Goal: Information Seeking & Learning: Learn about a topic

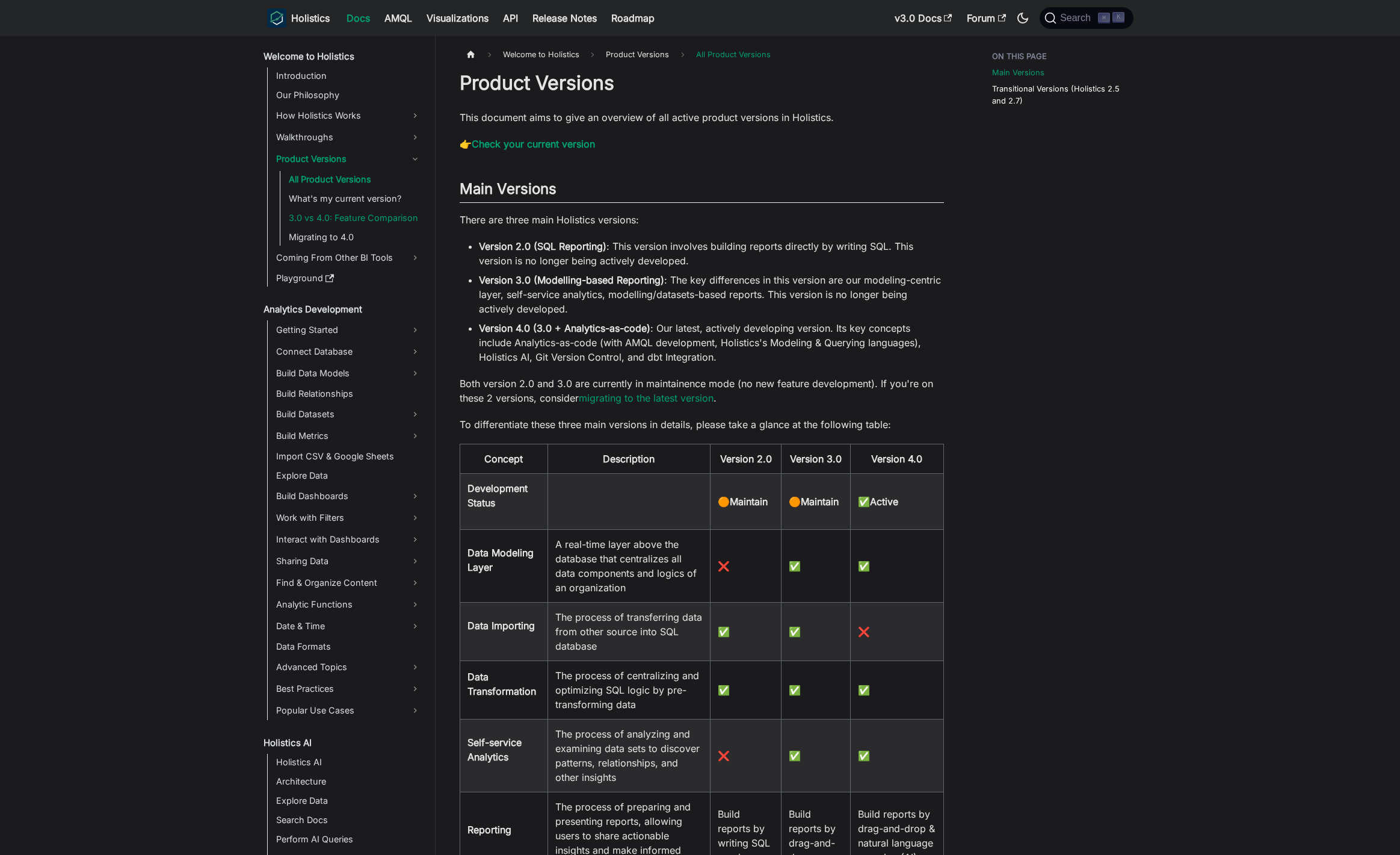
click at [361, 224] on link "3.0 vs 4.0: Feature Comparison" at bounding box center [355, 218] width 140 height 17
click at [351, 195] on link "What's my current version?" at bounding box center [355, 199] width 140 height 17
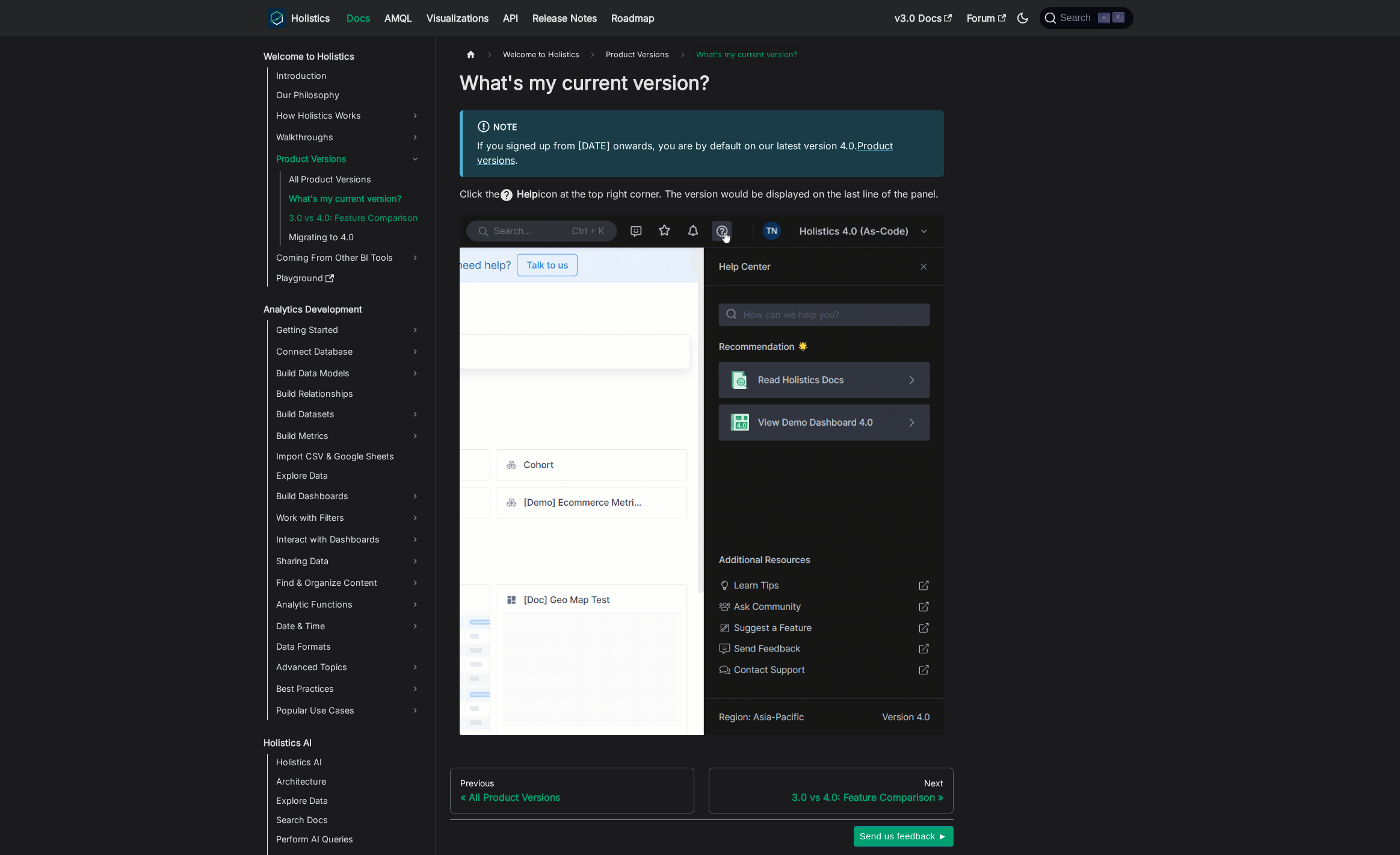
click at [323, 211] on link "3.0 vs 4.0: Feature Comparison" at bounding box center [355, 218] width 140 height 17
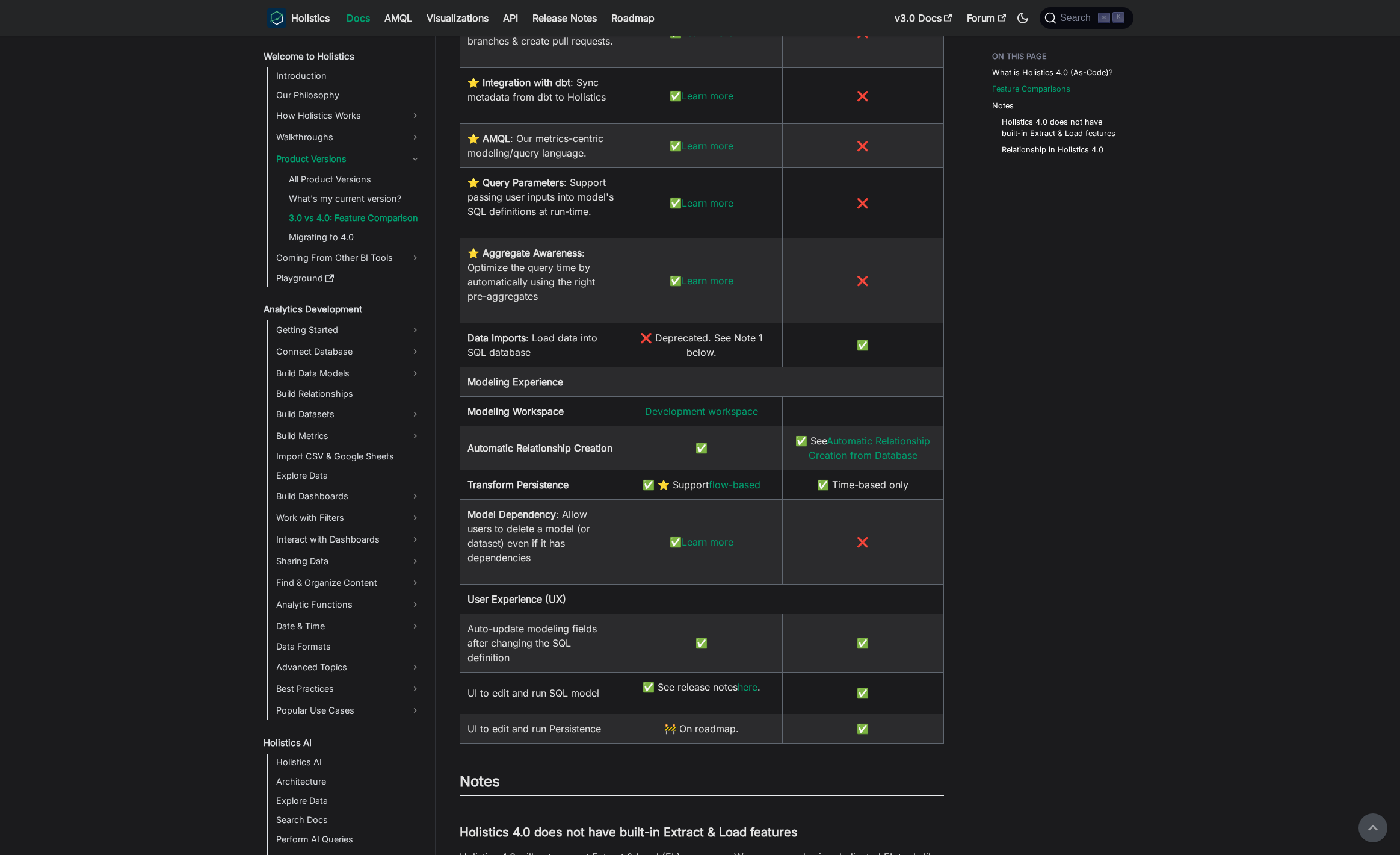
scroll to position [1171, 0]
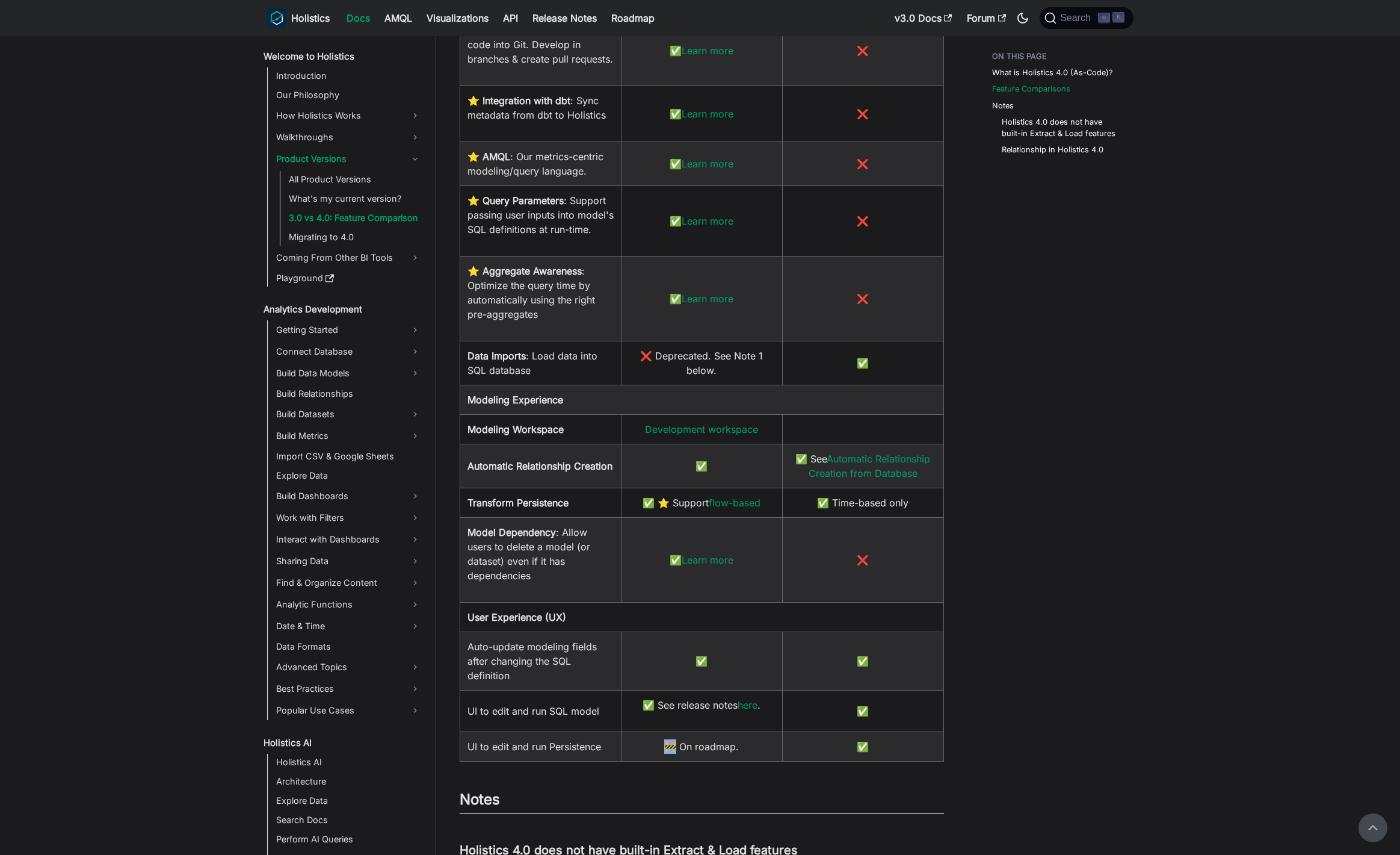
drag, startPoint x: 665, startPoint y: 774, endPoint x: 676, endPoint y: 774, distance: 11.0
click at [676, 432] on td "🚧 On roadmap." at bounding box center [701, 746] width 162 height 29
copy td "🚧"
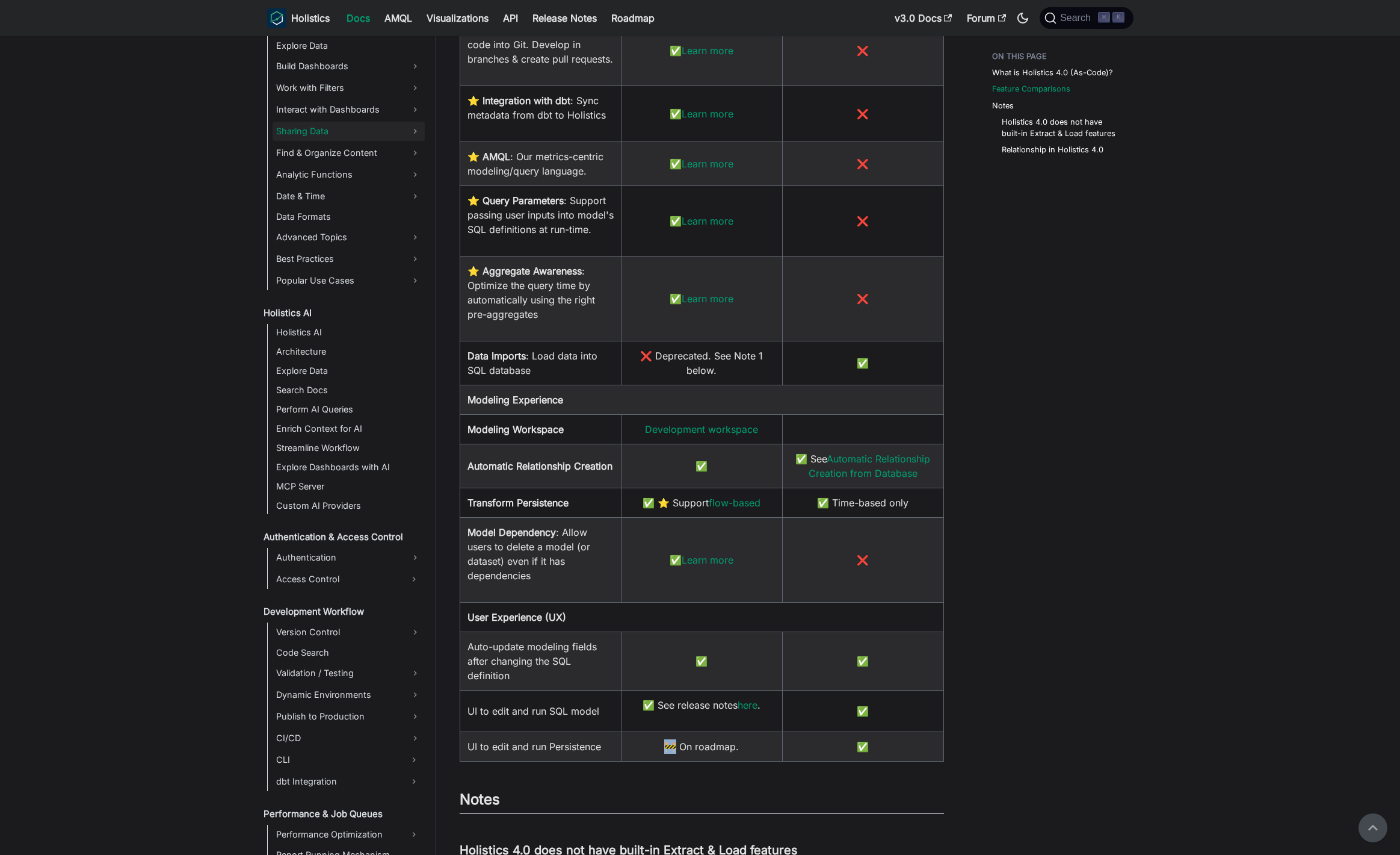
scroll to position [437, 0]
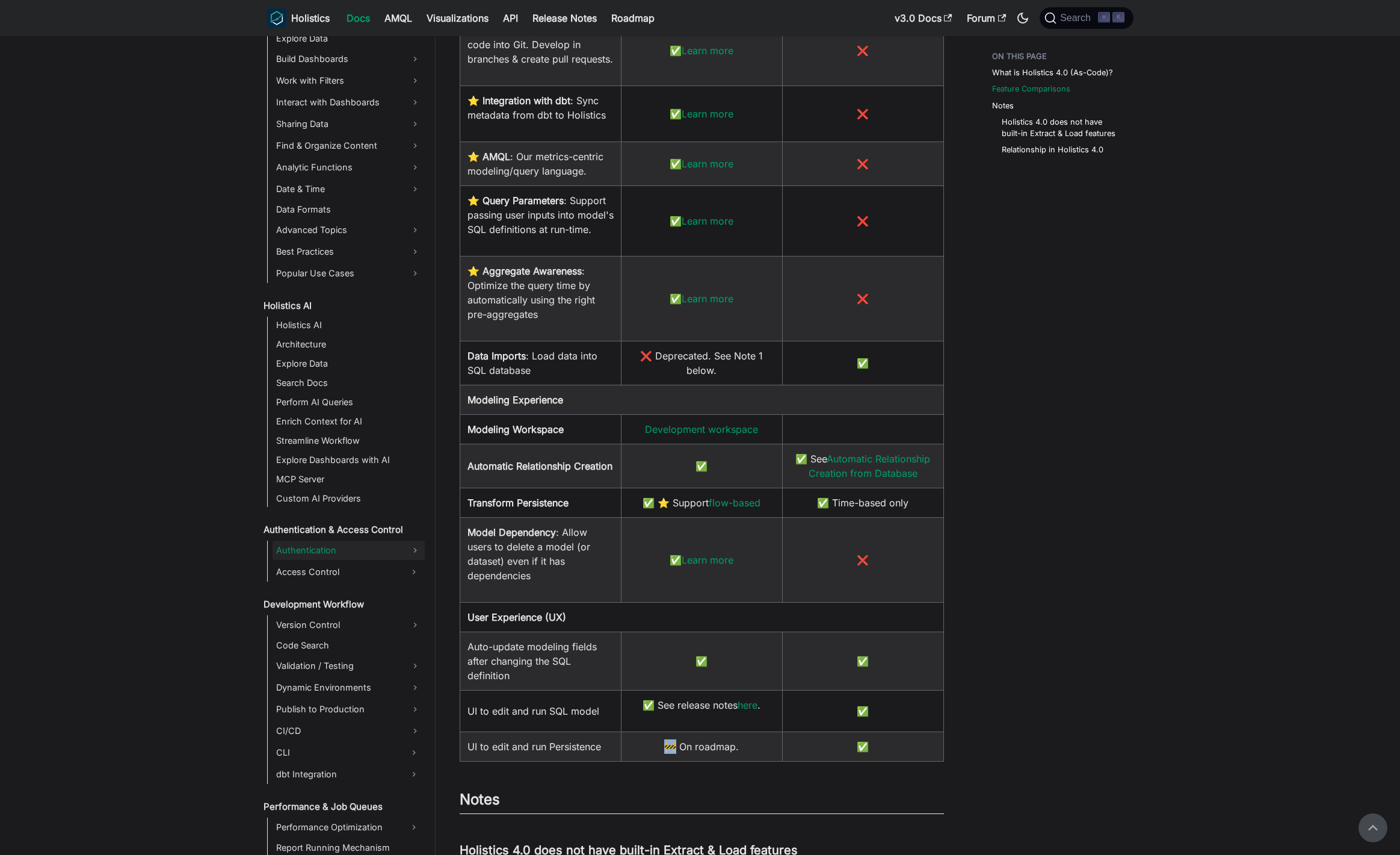
click at [333, 432] on link "Authentication" at bounding box center [348, 550] width 152 height 19
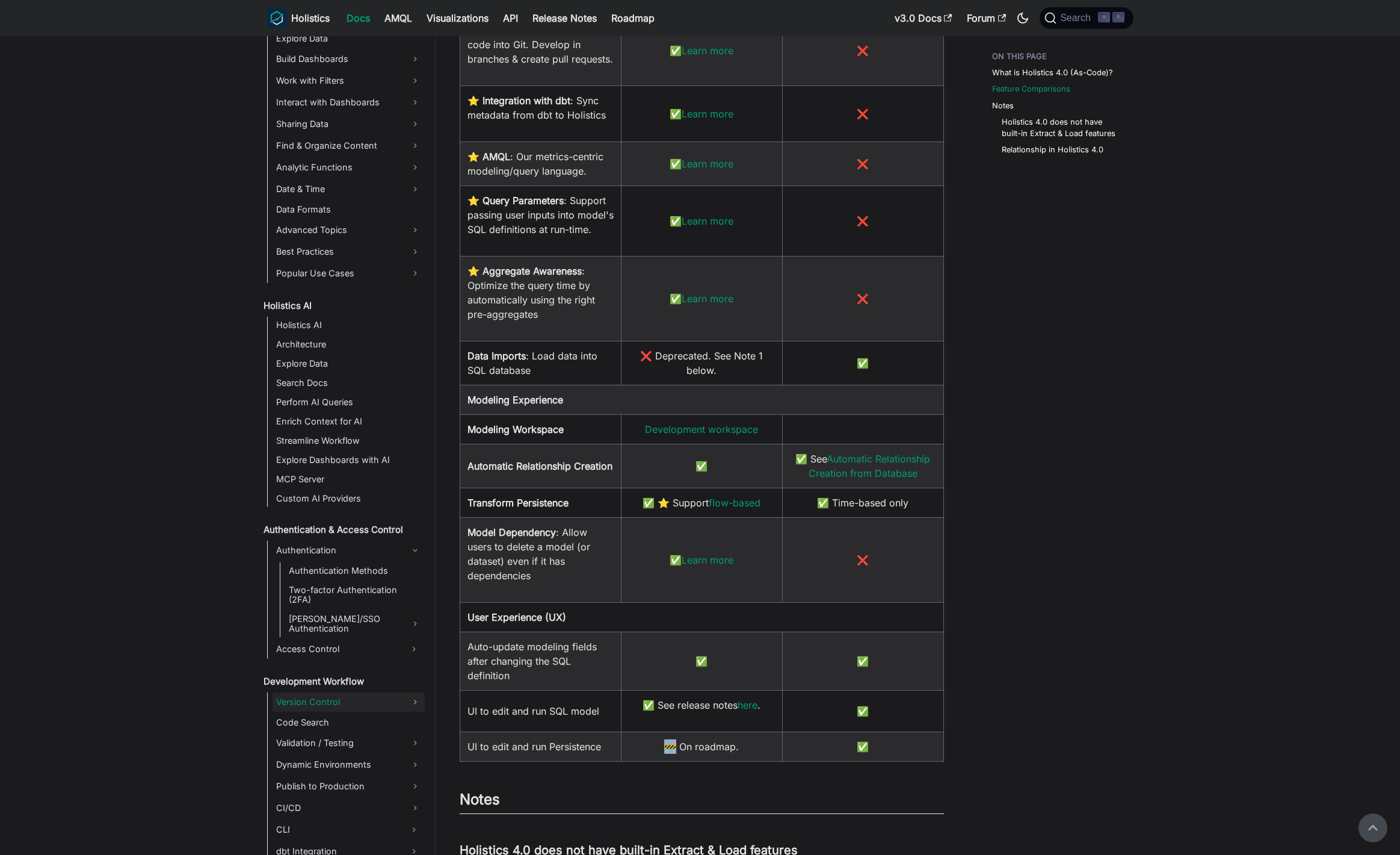
click at [318, 432] on link "Version Control" at bounding box center [348, 702] width 152 height 19
click at [327, 432] on link "Version Control with Git" at bounding box center [355, 723] width 140 height 17
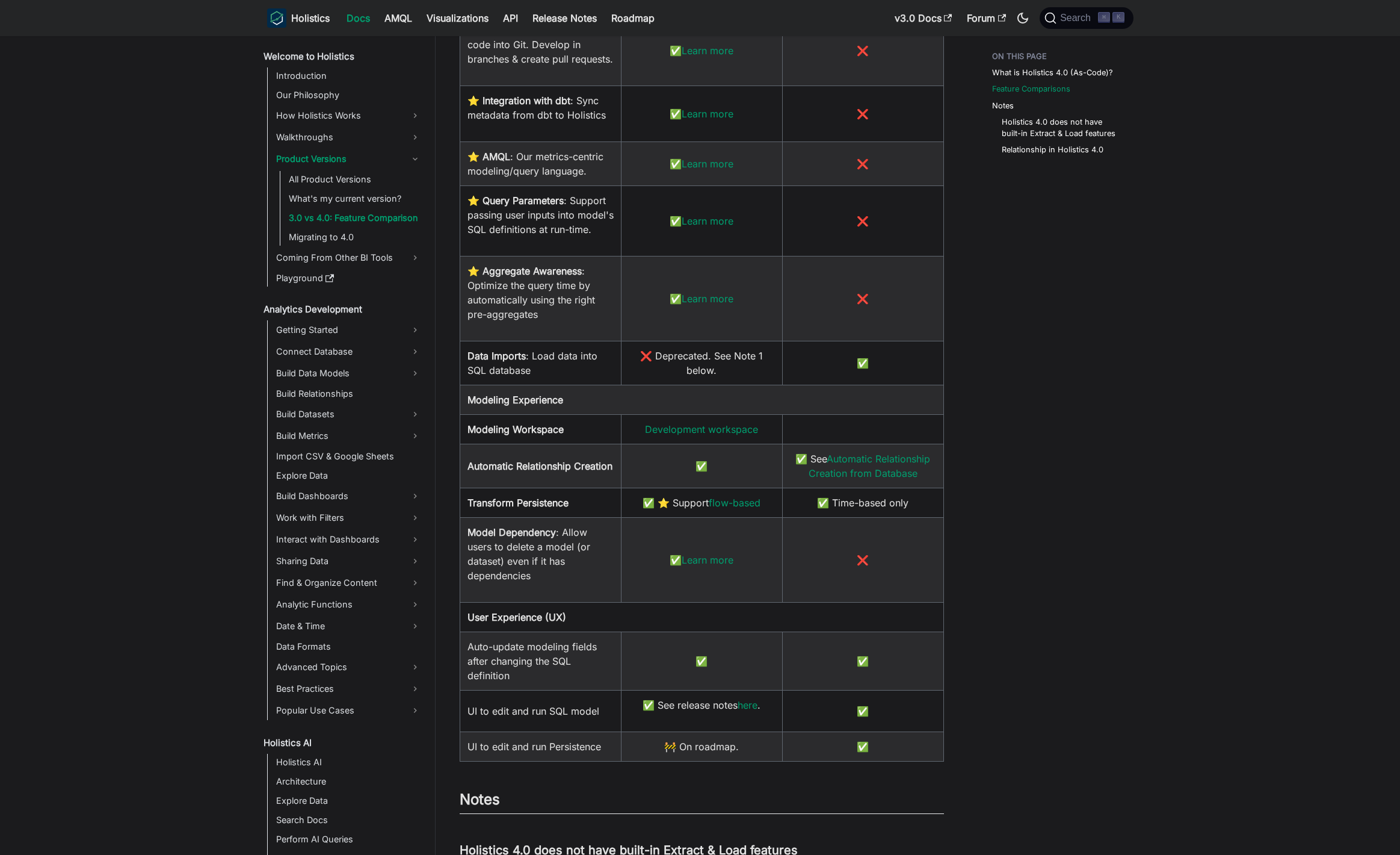
scroll to position [1171, 0]
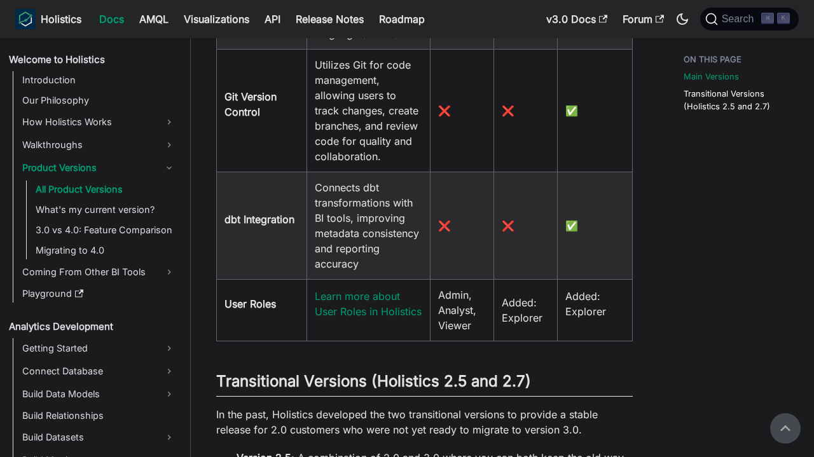
scroll to position [1148, 0]
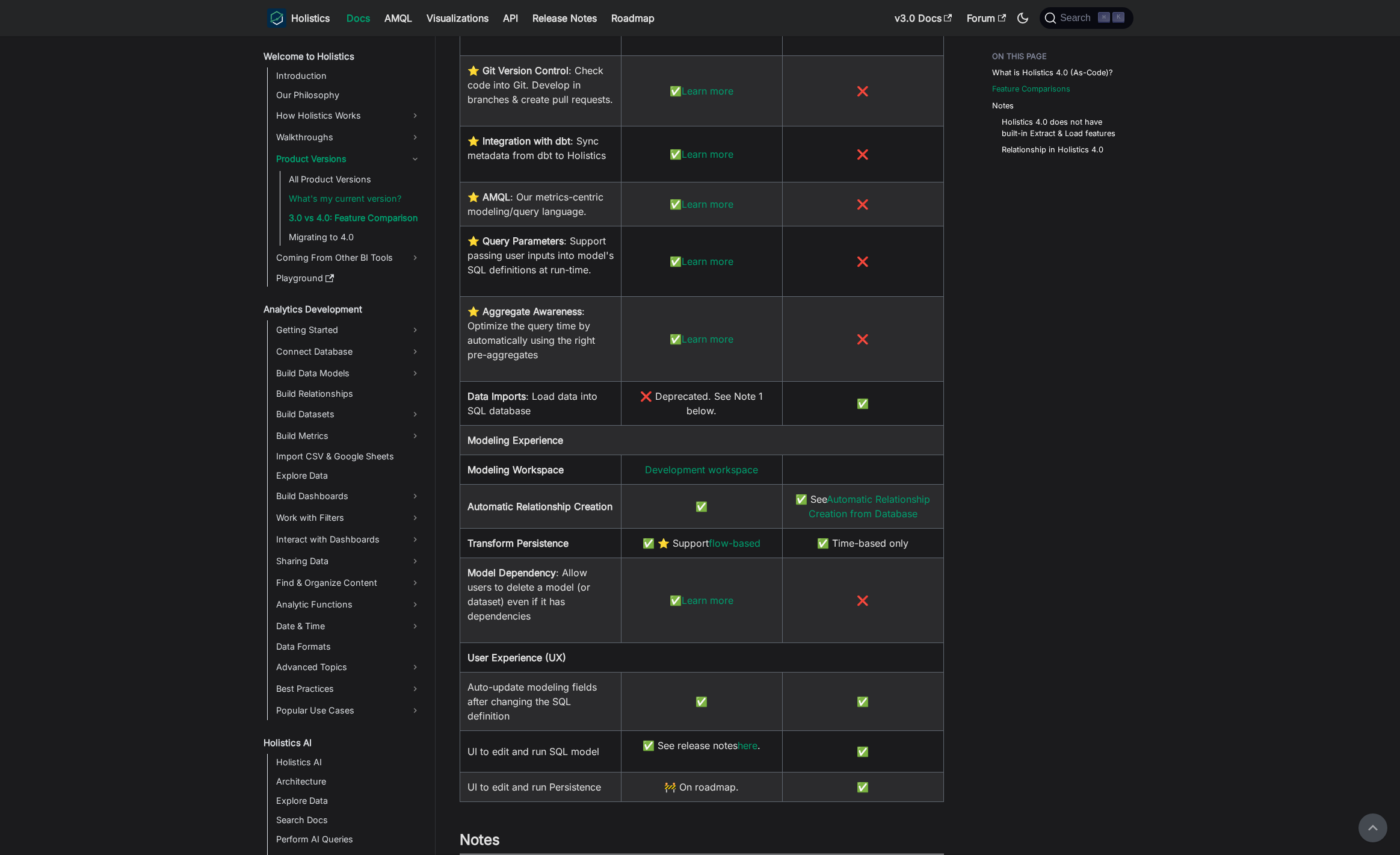
scroll to position [1129, 0]
click at [361, 459] on link "Import CSV & Google Sheets" at bounding box center [348, 456] width 152 height 17
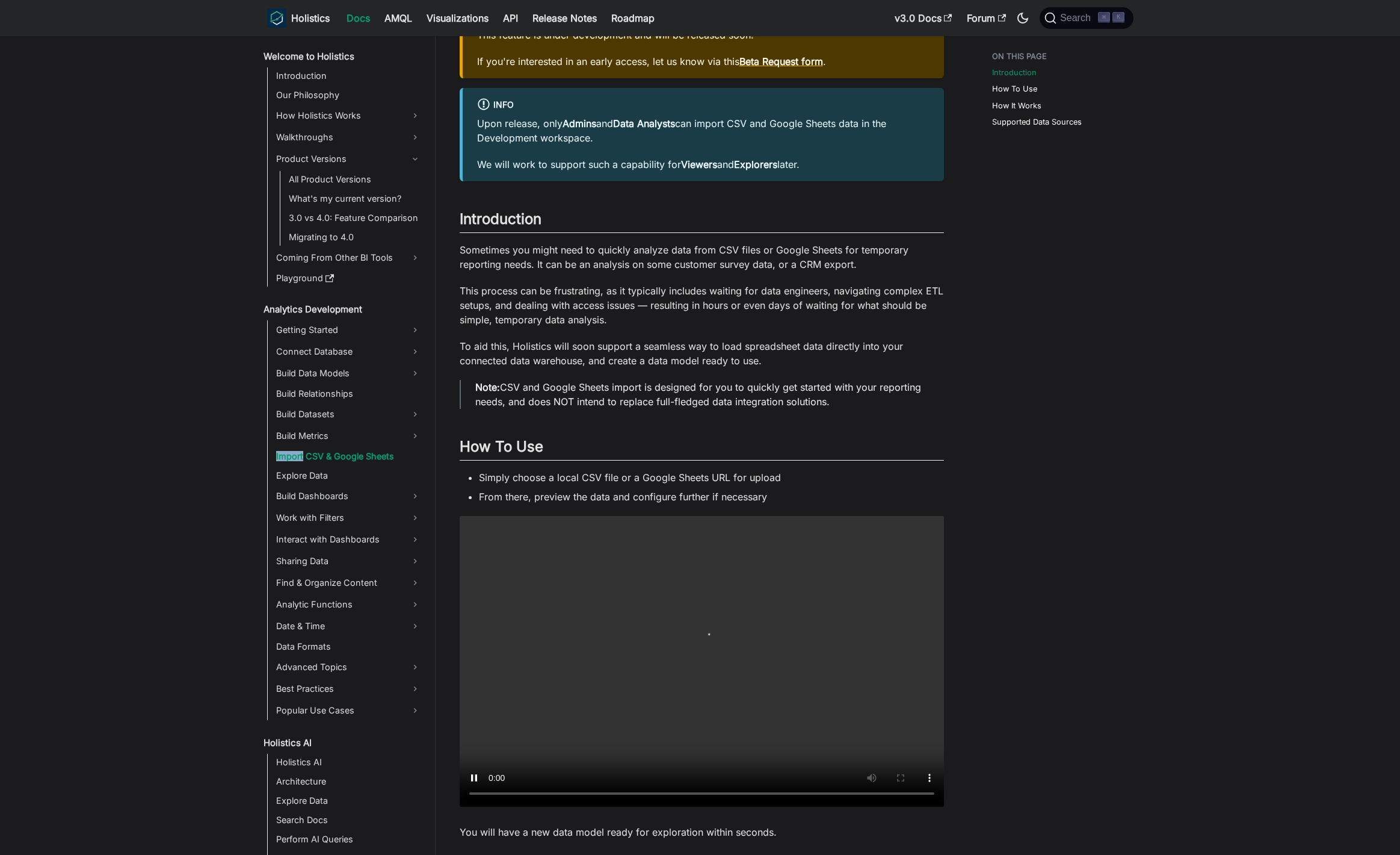
scroll to position [109, 0]
click at [597, 331] on div "Import CSV & Google Sheets Coming Soon This feature is under development and wi…" at bounding box center [701, 599] width 484 height 1271
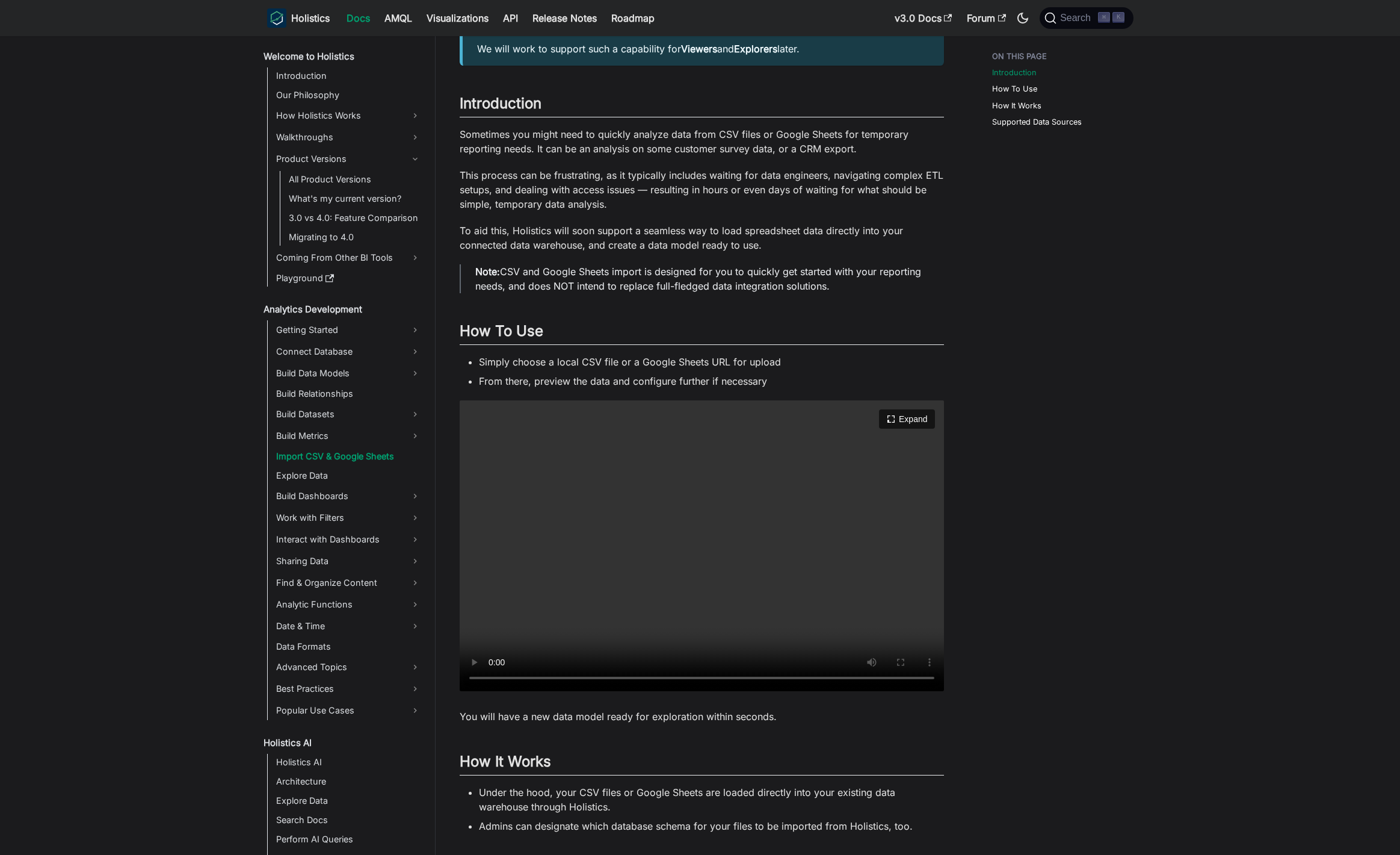
scroll to position [228, 0]
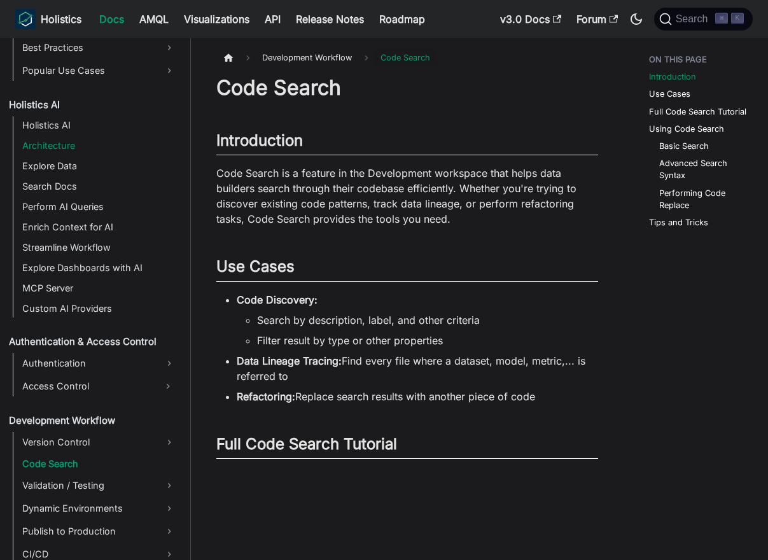
scroll to position [616, 0]
